Goal: Task Accomplishment & Management: Complete application form

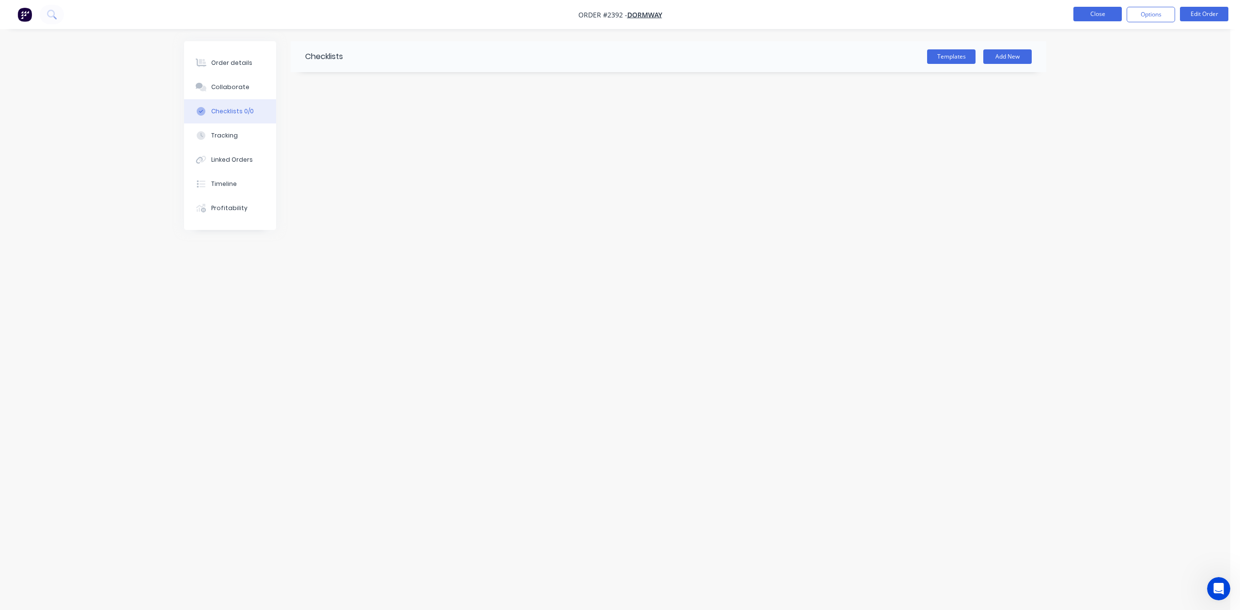
click at [1101, 14] on button "Close" at bounding box center [1097, 14] width 48 height 15
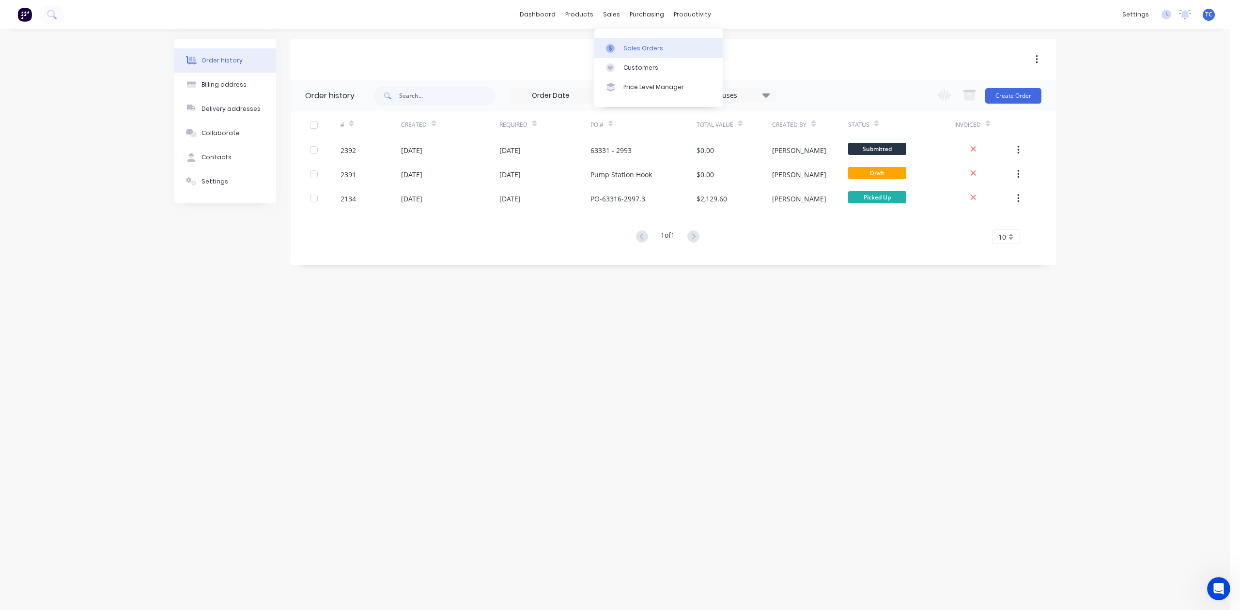
click at [644, 53] on div "Sales Orders" at bounding box center [643, 48] width 40 height 9
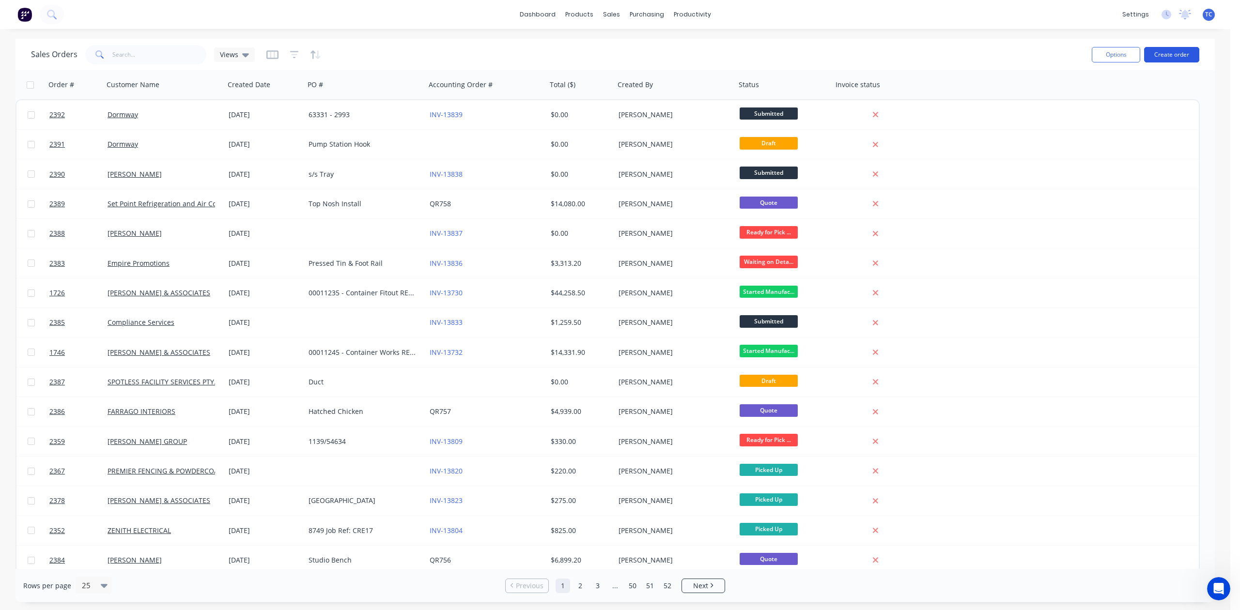
click at [1165, 57] on button "Create order" at bounding box center [1171, 55] width 55 height 16
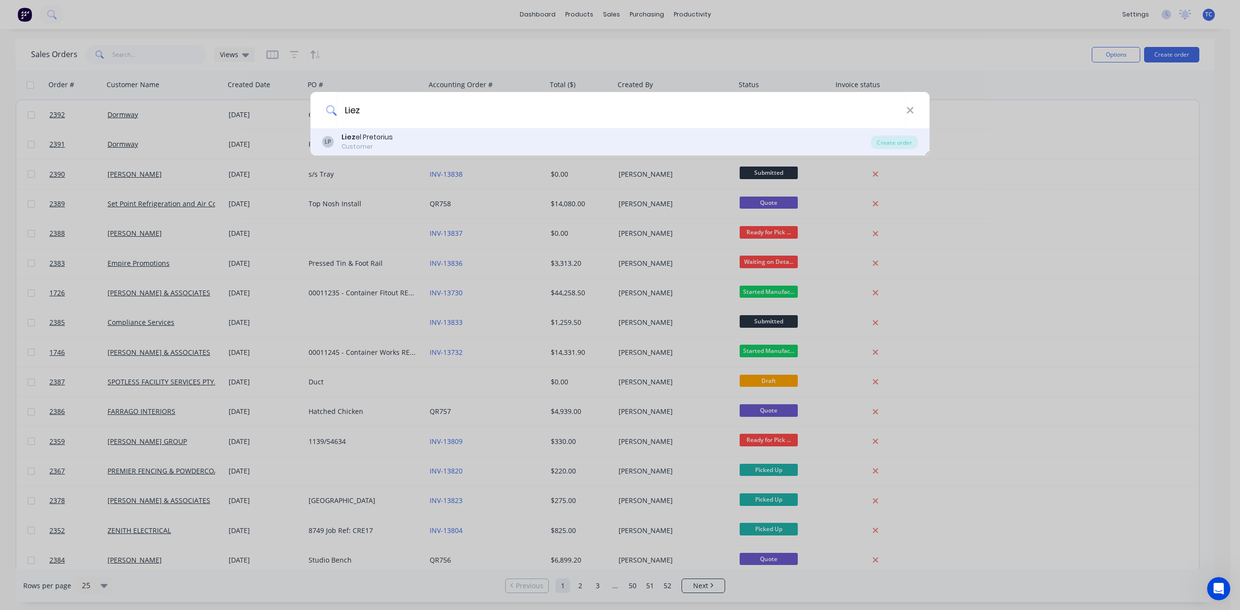
type input "Liez"
click at [371, 140] on div "Liez el Pretorius" at bounding box center [367, 137] width 51 height 10
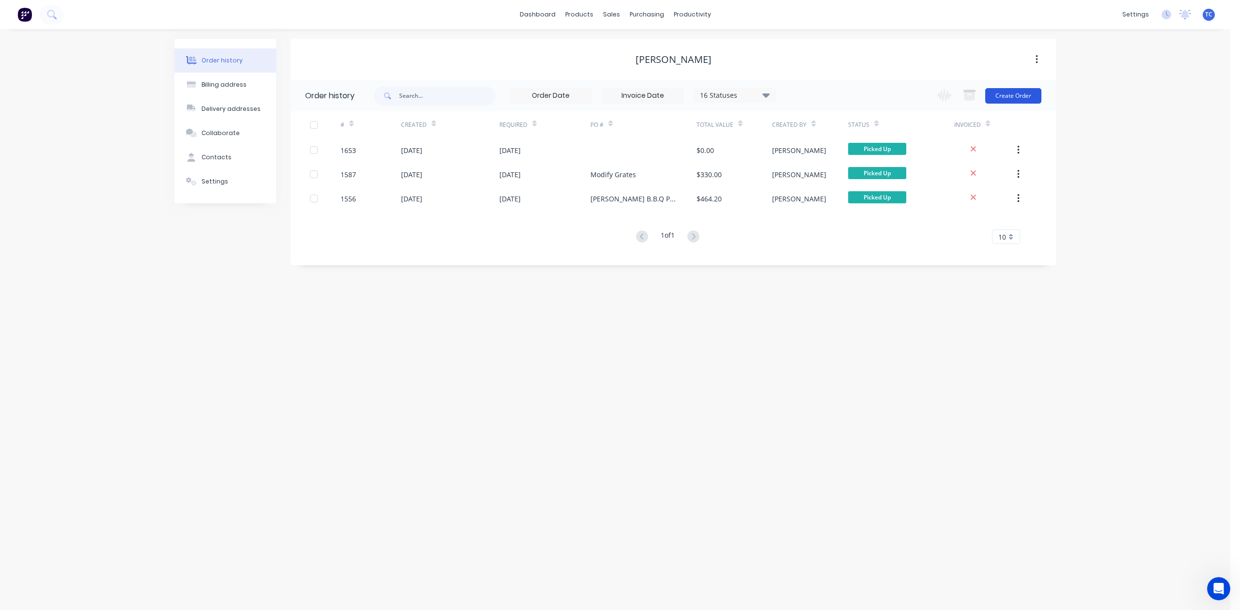
click at [1011, 94] on button "Create Order" at bounding box center [1013, 96] width 56 height 16
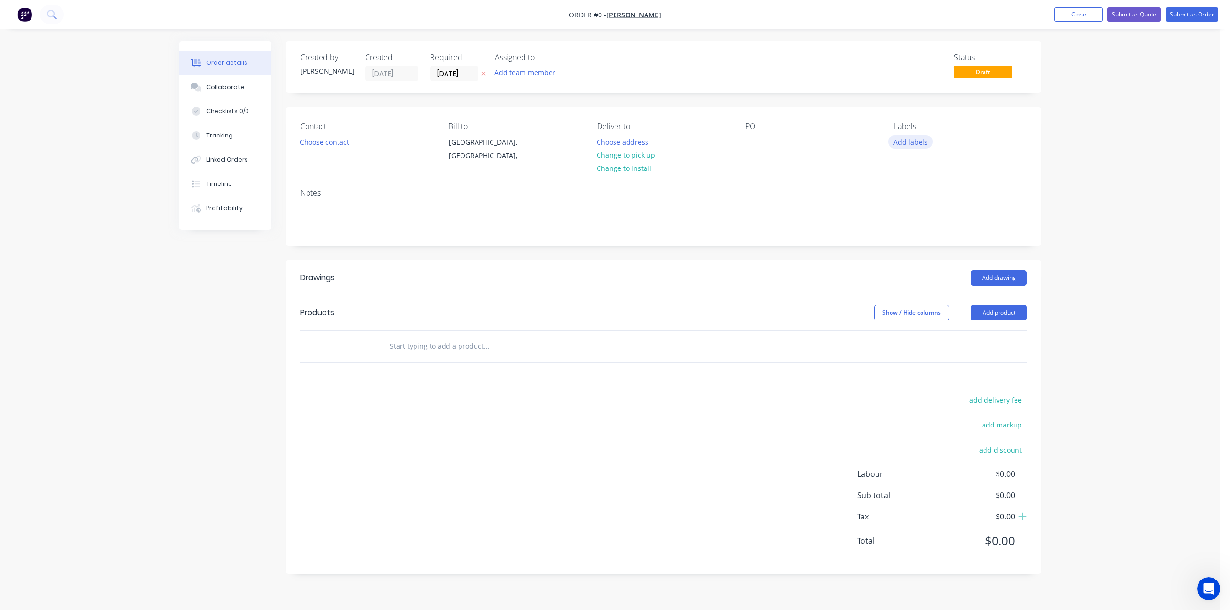
click at [913, 148] on button "Add labels" at bounding box center [910, 141] width 45 height 13
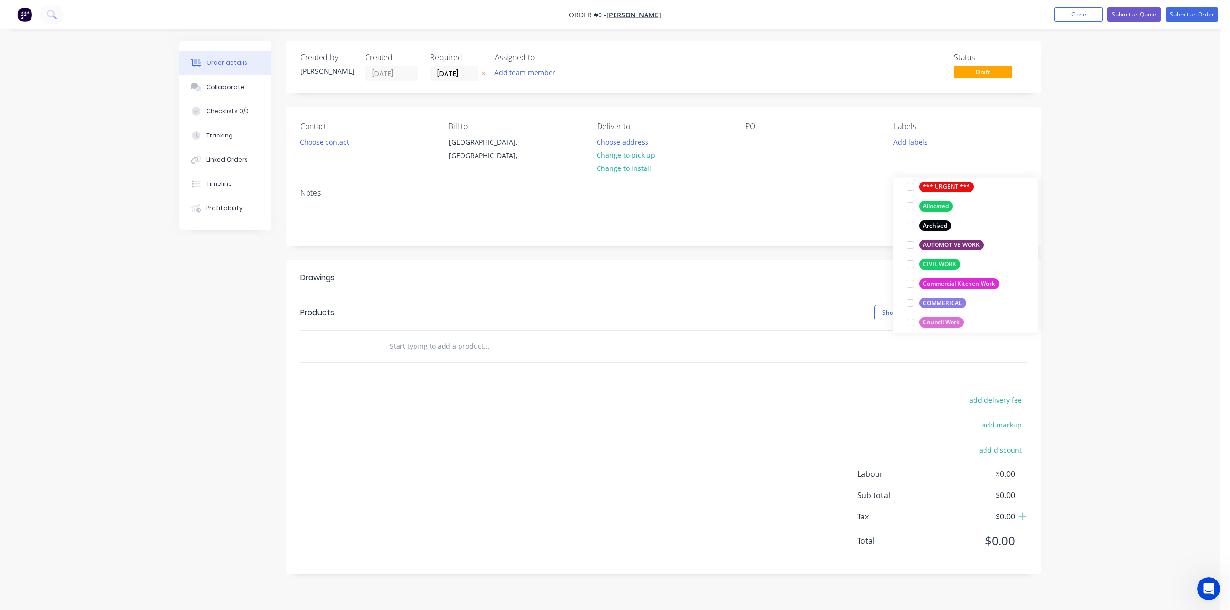
scroll to position [129, 0]
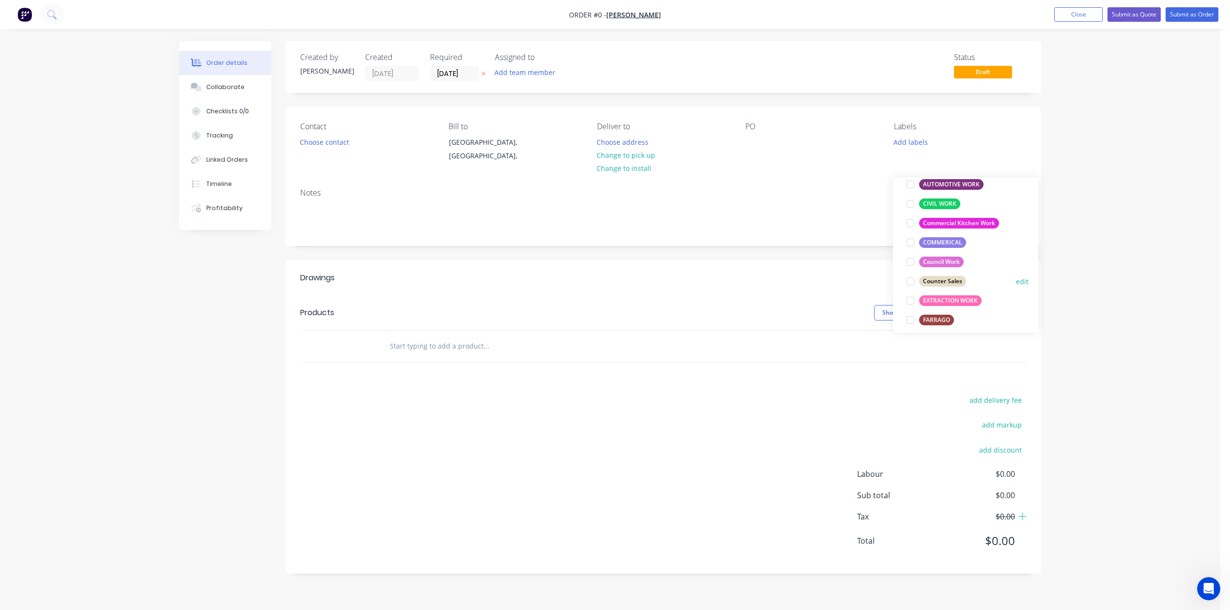
click at [907, 286] on div at bounding box center [910, 281] width 19 height 19
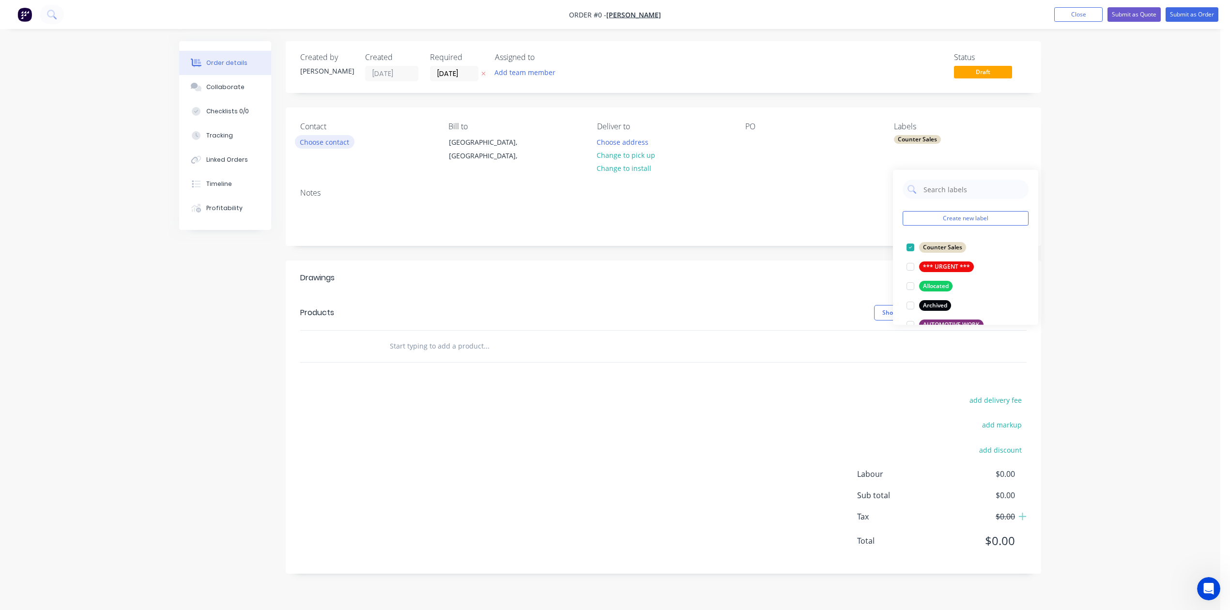
click at [321, 168] on div "Order details Collaborate Checklists 0/0 Tracking Linked Orders Timeline Profit…" at bounding box center [611, 314] width 882 height 547
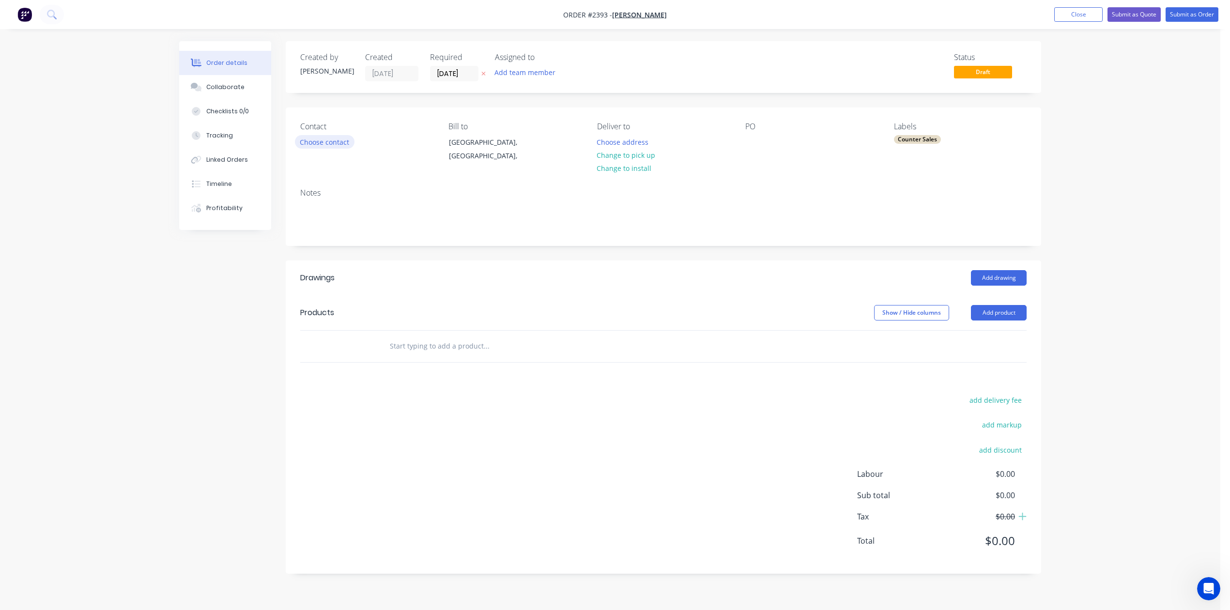
click at [328, 148] on button "Choose contact" at bounding box center [325, 141] width 60 height 13
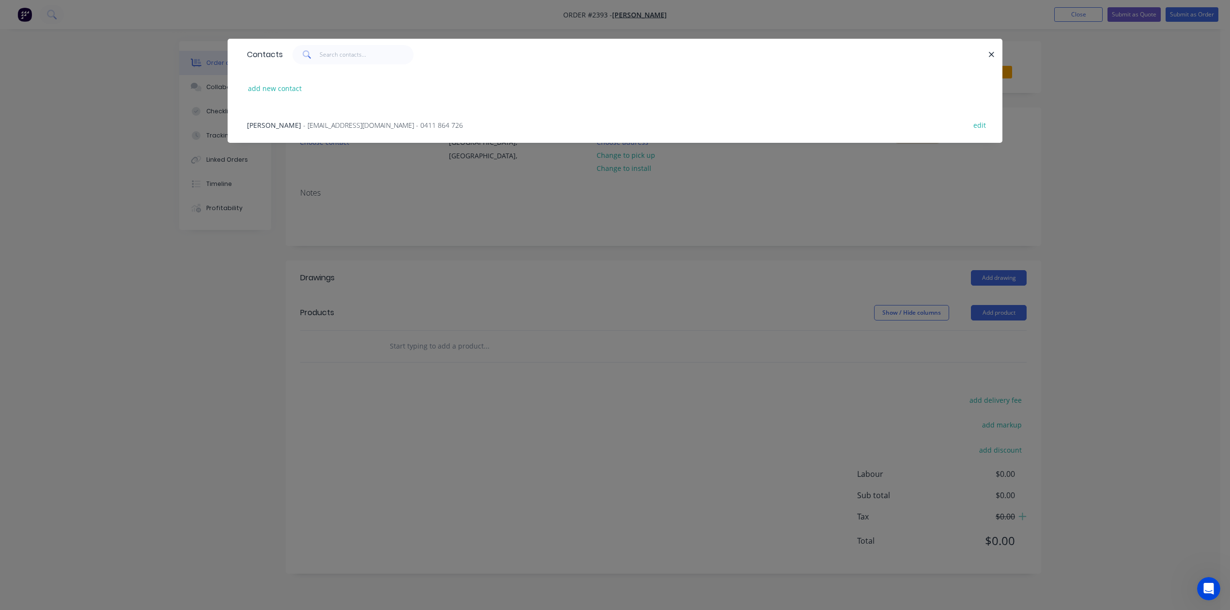
click at [329, 130] on span "- [EMAIL_ADDRESS][DOMAIN_NAME] - 0411 864 726" at bounding box center [383, 125] width 160 height 9
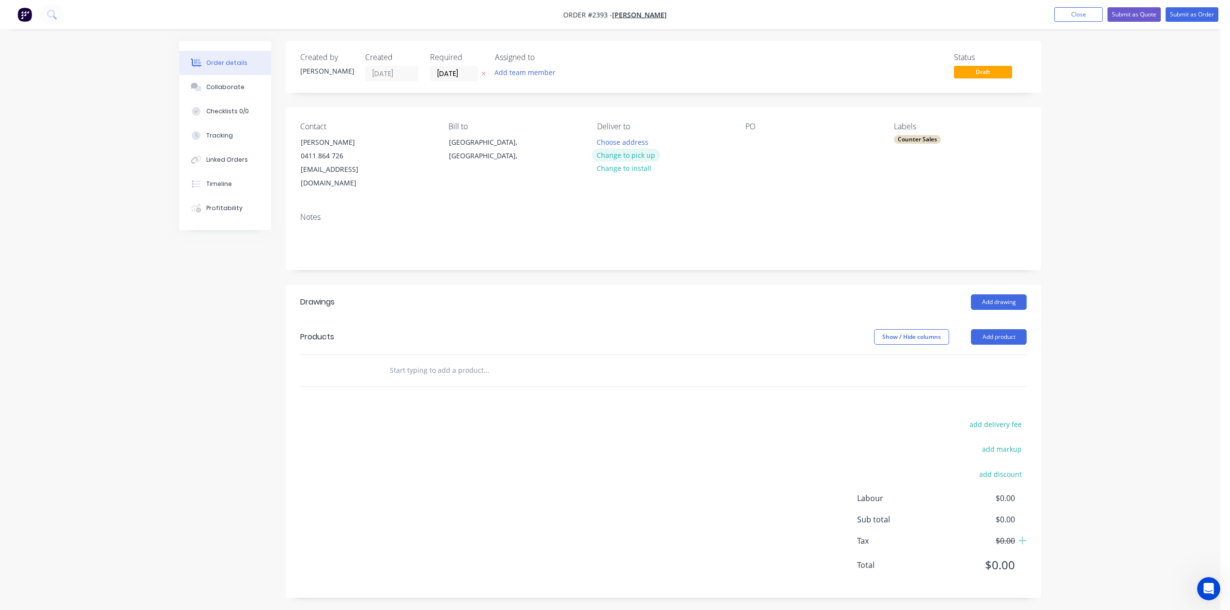
click at [645, 162] on button "Change to pick up" at bounding box center [626, 155] width 69 height 13
click at [752, 149] on div at bounding box center [754, 142] width 16 height 14
click at [465, 380] on input "text" at bounding box center [486, 370] width 194 height 19
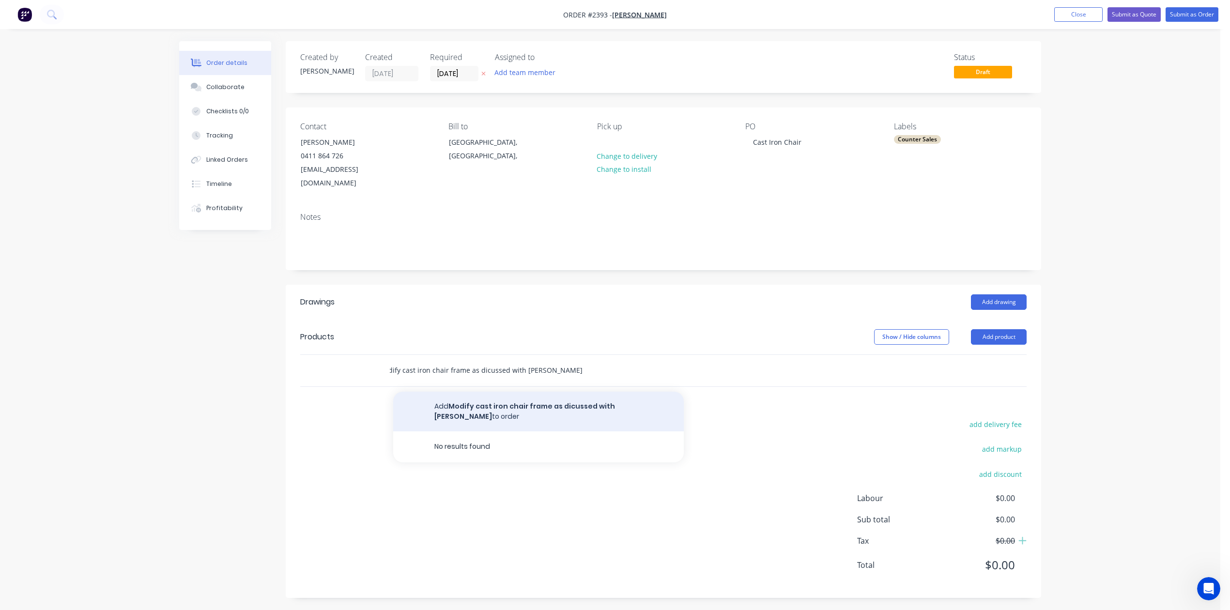
type input "Modify cast iron chair frame as dicussed with [PERSON_NAME]"
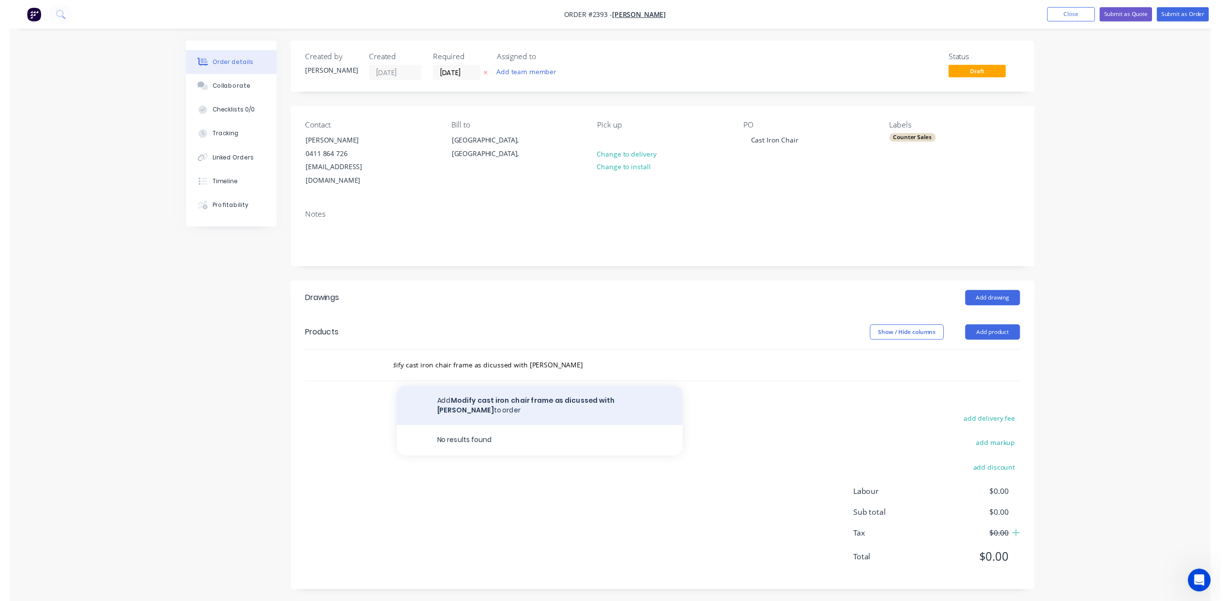
scroll to position [0, 0]
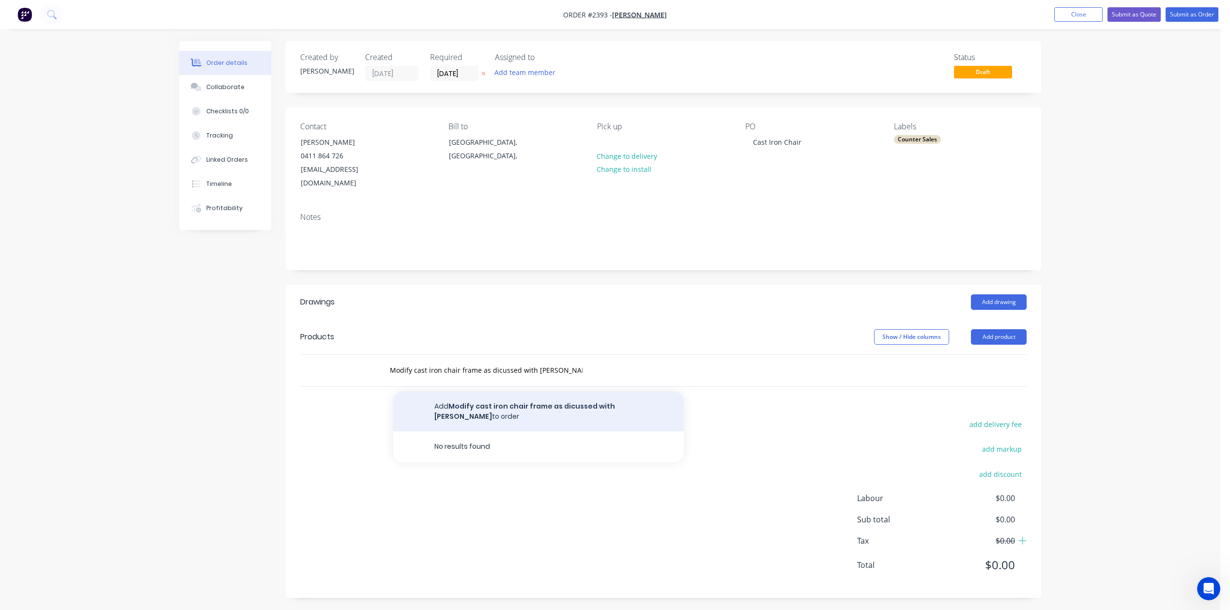
click at [506, 432] on button "Add Modify cast iron chair frame as dicussed with [PERSON_NAME] to order" at bounding box center [538, 412] width 291 height 40
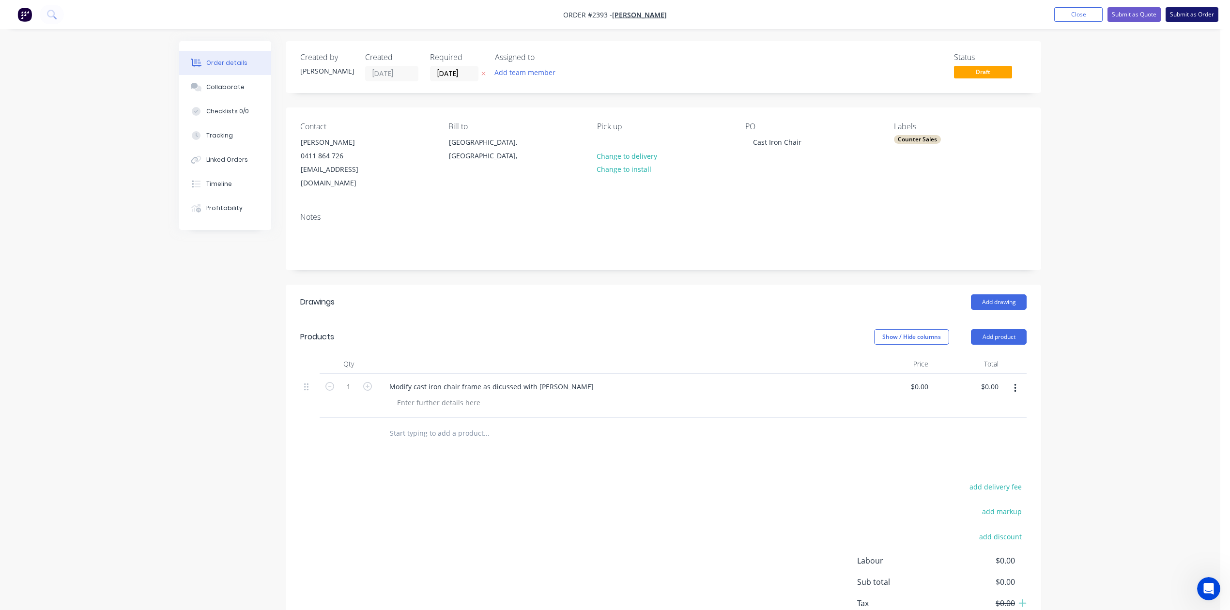
click at [1194, 14] on button "Submit as Order" at bounding box center [1192, 14] width 53 height 15
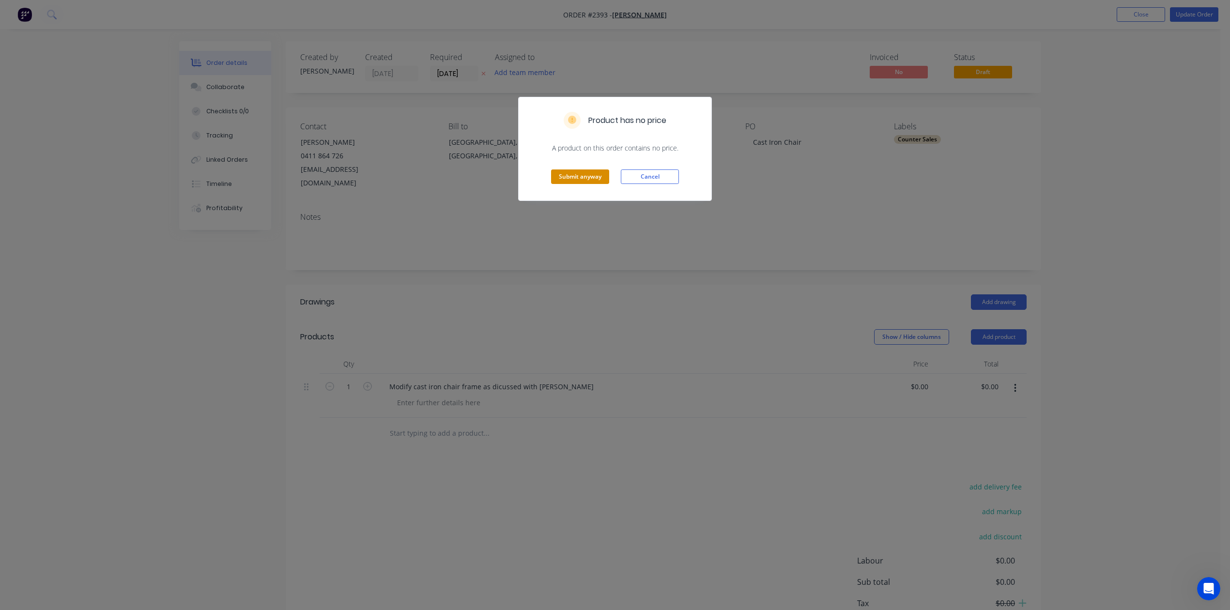
click at [583, 184] on button "Submit anyway" at bounding box center [580, 177] width 58 height 15
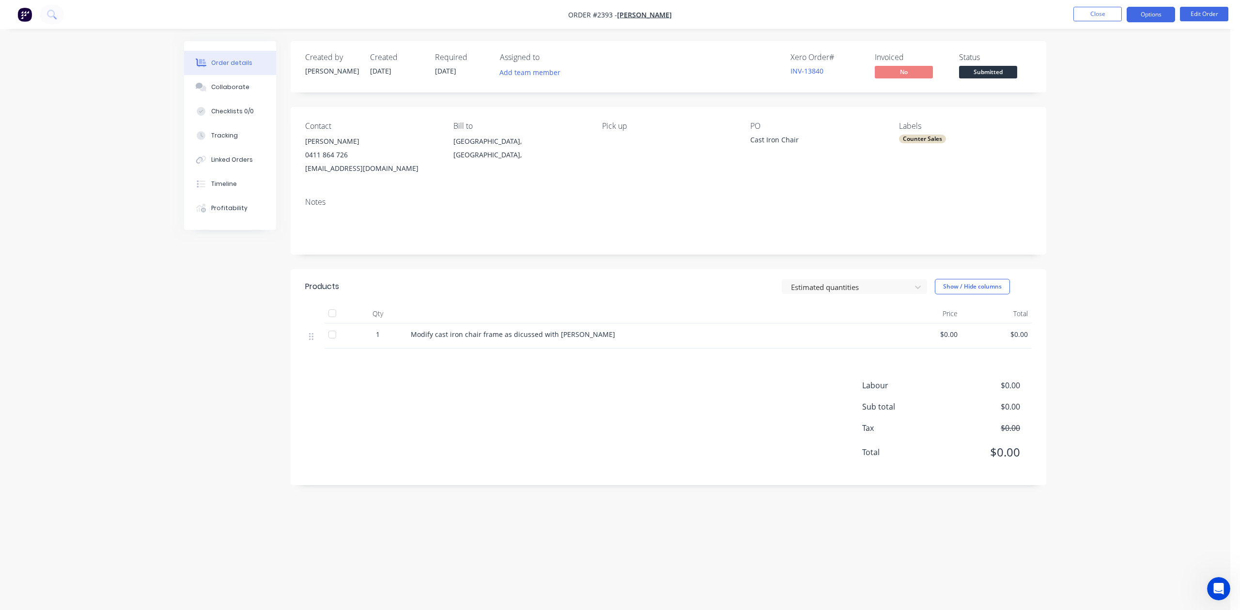
click at [1140, 18] on button "Options" at bounding box center [1151, 15] width 48 height 16
click at [1112, 118] on div "Work Order" at bounding box center [1121, 117] width 89 height 14
click at [1115, 98] on div "Without pricing" at bounding box center [1121, 98] width 89 height 14
click at [1161, 390] on div "Order details Collaborate Checklists 0/0 Tracking Linked Orders Timeline Profit…" at bounding box center [615, 305] width 1230 height 610
click at [1097, 11] on button "Close" at bounding box center [1097, 14] width 48 height 15
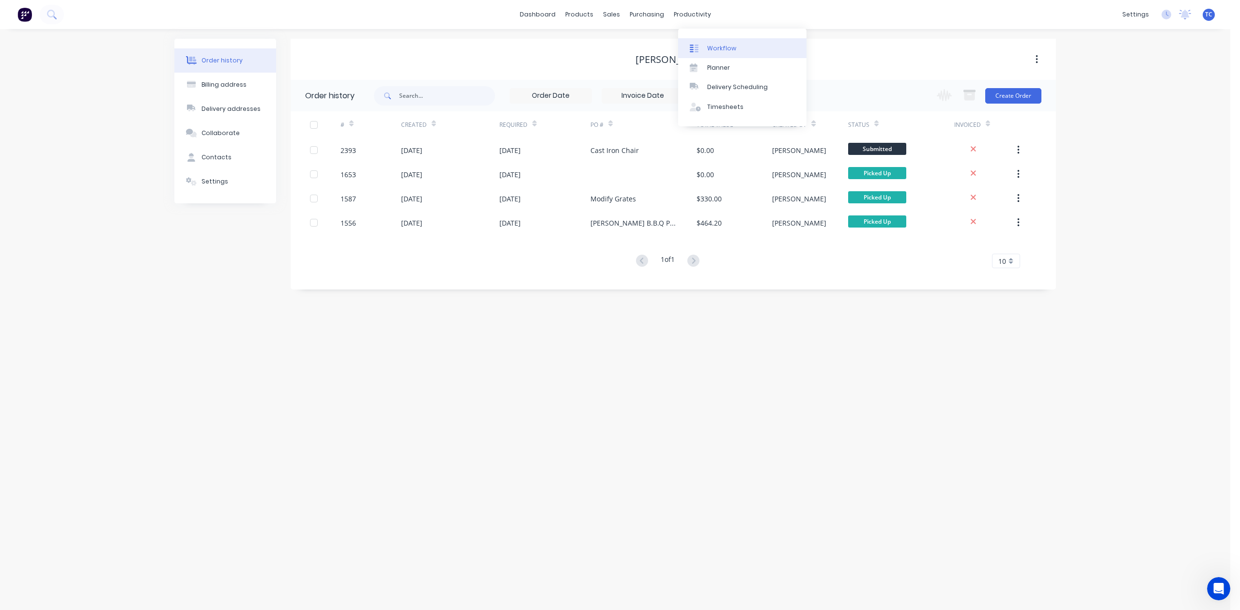
click at [731, 53] on div "Workflow" at bounding box center [721, 48] width 29 height 9
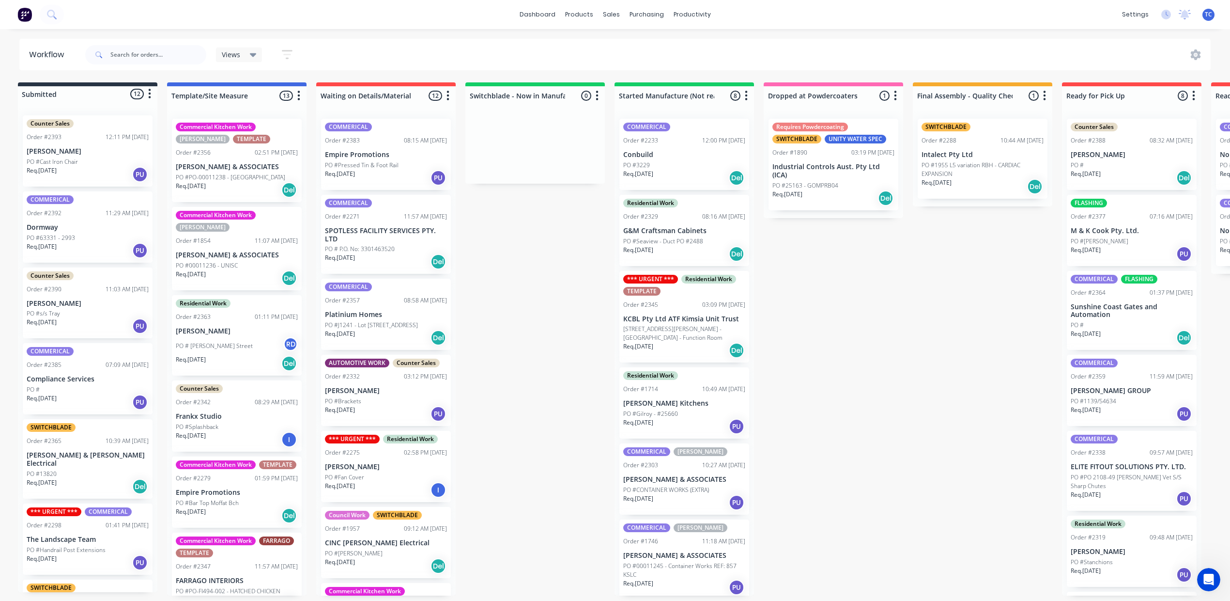
scroll to position [10, 0]
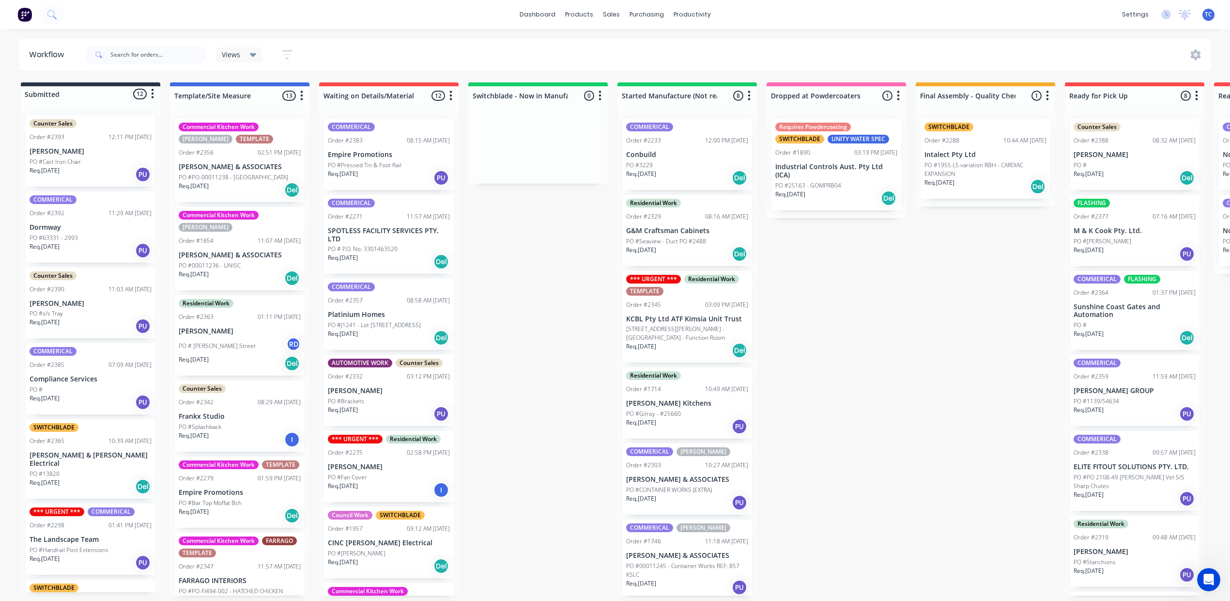
click at [450, 405] on div "PO #Brackets" at bounding box center [389, 401] width 122 height 9
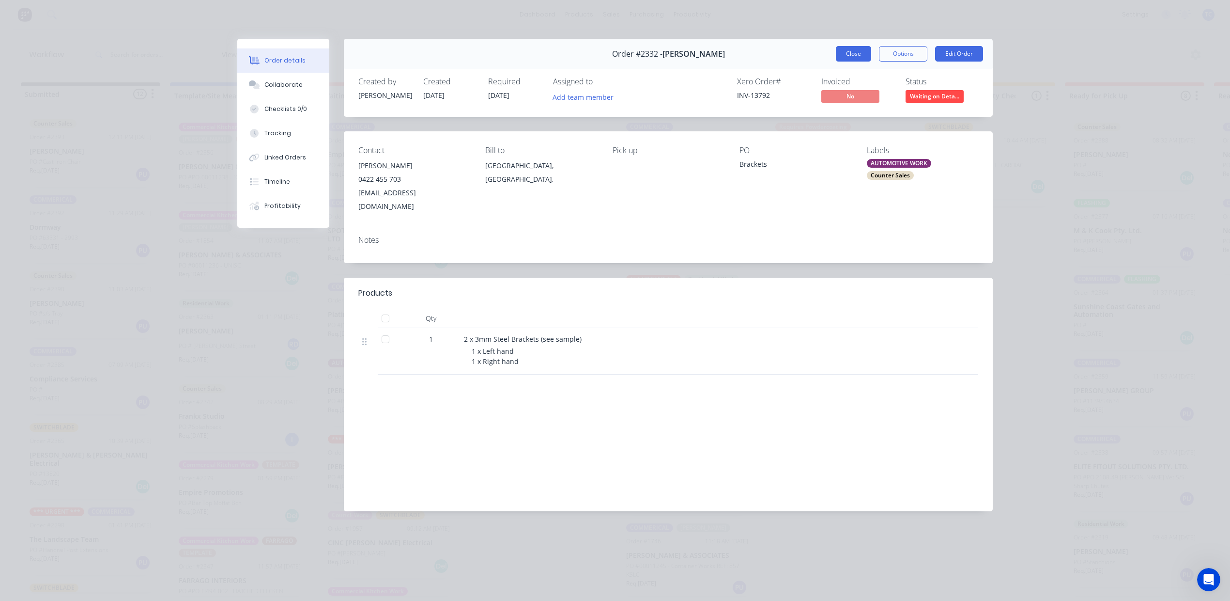
click at [836, 62] on button "Close" at bounding box center [853, 54] width 35 height 16
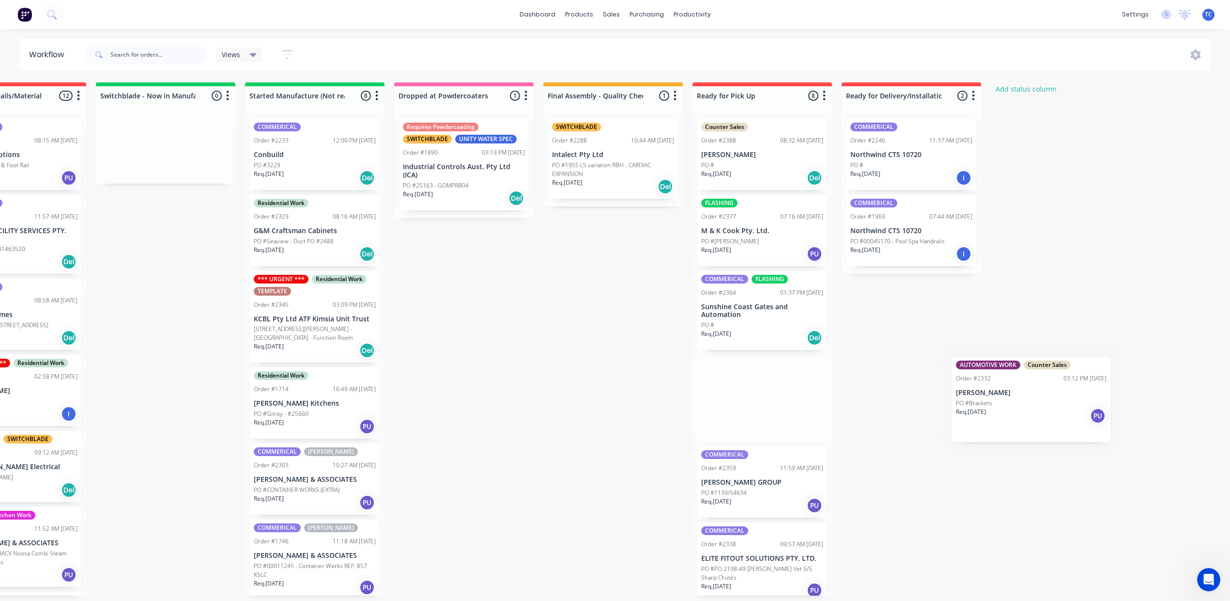
drag, startPoint x: 481, startPoint y: 446, endPoint x: 1031, endPoint y: 390, distance: 552.6
click at [1031, 390] on div "Submitted 12 Status colour #273444 hex #273444 Save Cancel Summaries Total orde…" at bounding box center [428, 338] width 1616 height 513
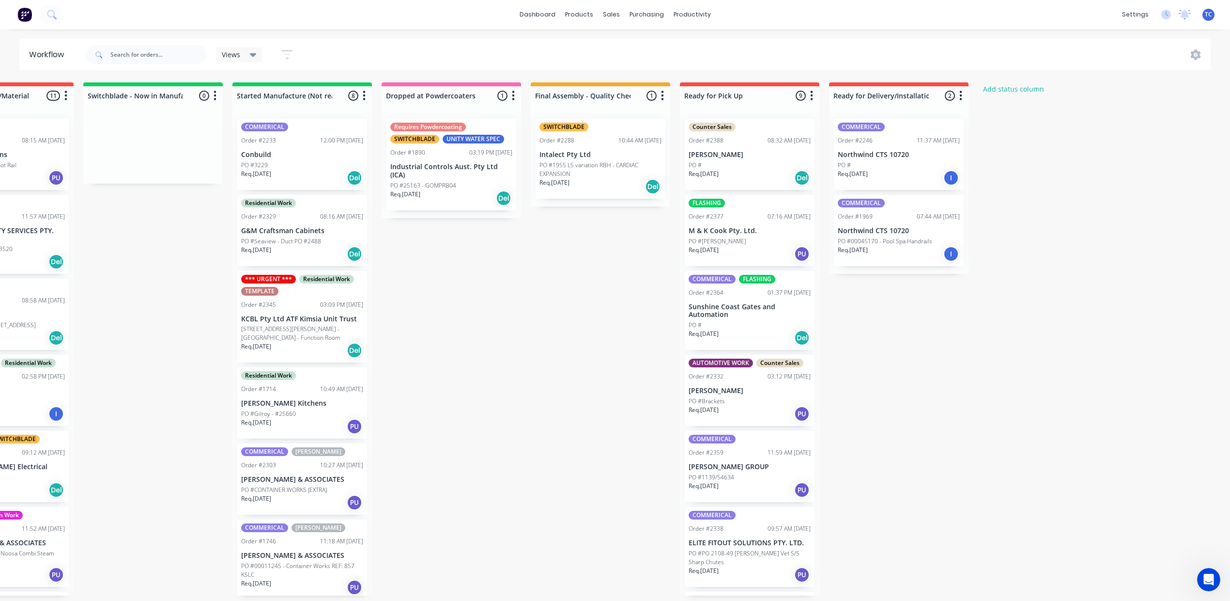
click at [811, 405] on div "PO #Brackets" at bounding box center [750, 401] width 122 height 9
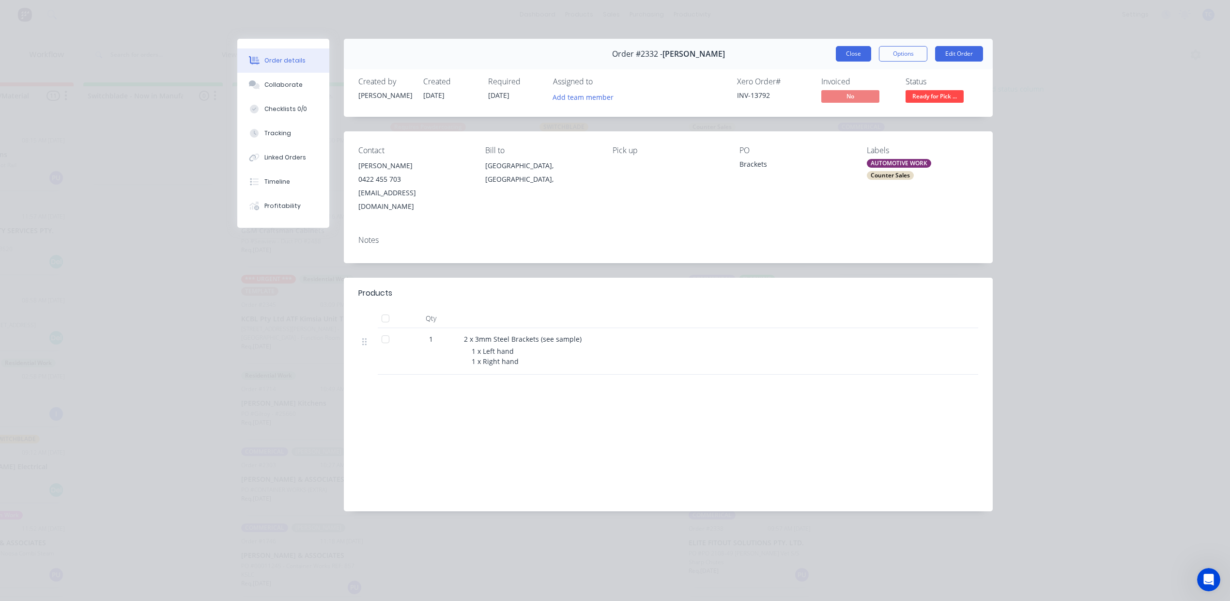
click at [836, 62] on button "Close" at bounding box center [853, 54] width 35 height 16
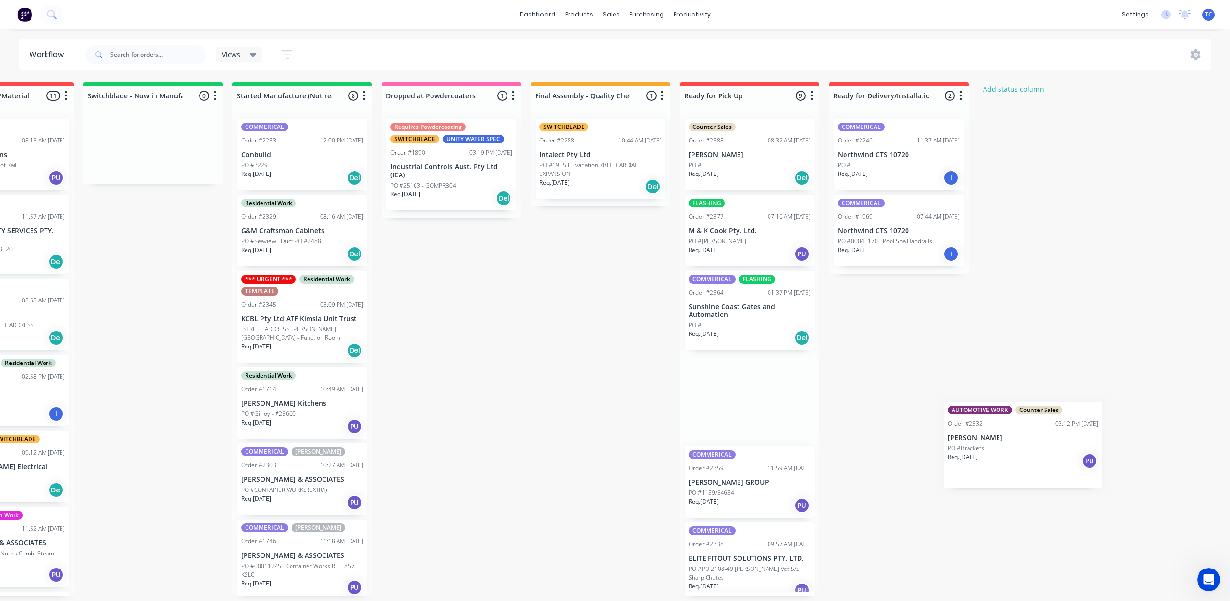
scroll to position [10, 401]
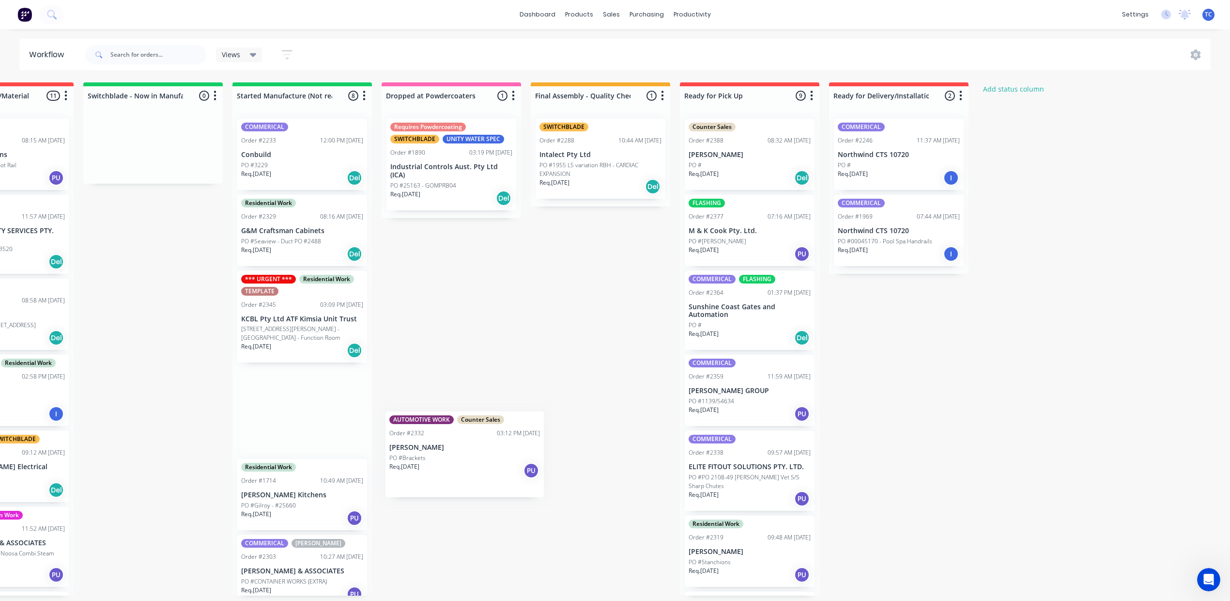
drag, startPoint x: 1013, startPoint y: 450, endPoint x: 450, endPoint y: 462, distance: 563.5
click at [450, 462] on div "Submitted 12 Status colour #273444 hex #273444 Save Cancel Summaries Total orde…" at bounding box center [416, 338] width 1616 height 513
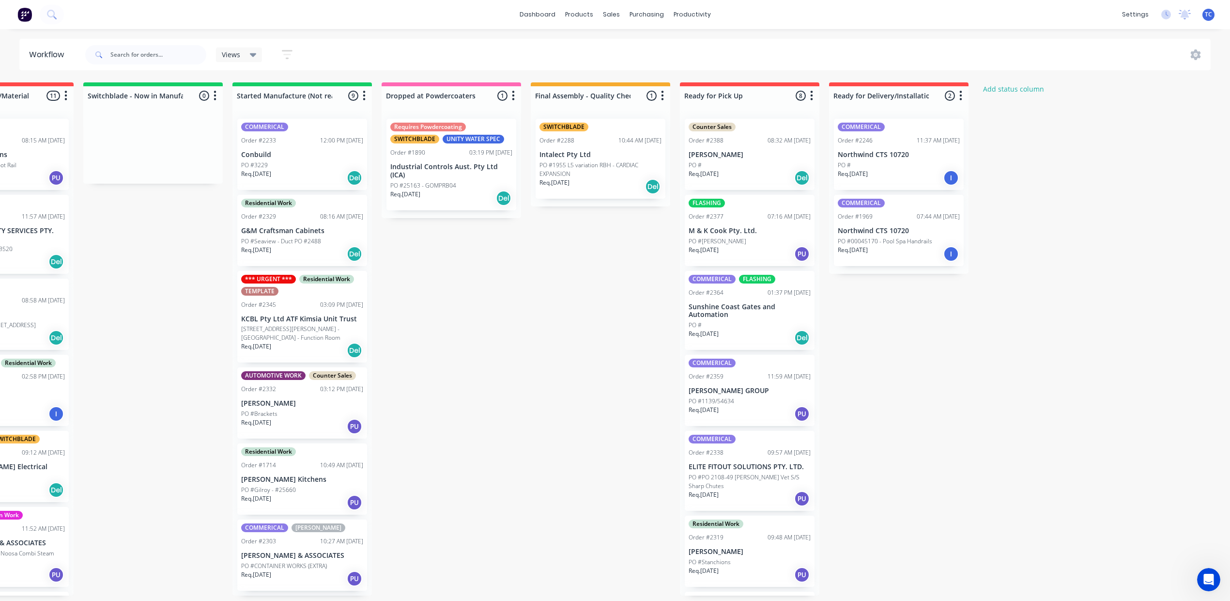
click at [363, 418] on div "PO #Brackets" at bounding box center [302, 413] width 122 height 9
